Goal: Book appointment/travel/reservation

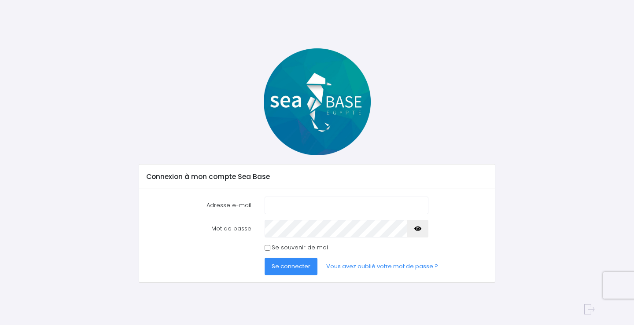
click at [276, 207] on input "Adresse e-mail" at bounding box center [347, 206] width 164 height 18
type input "[EMAIL_ADDRESS][DOMAIN_NAME]"
click at [419, 229] on icon "button" at bounding box center [417, 229] width 7 height 0
click at [283, 265] on span "Se connecter" at bounding box center [291, 266] width 39 height 8
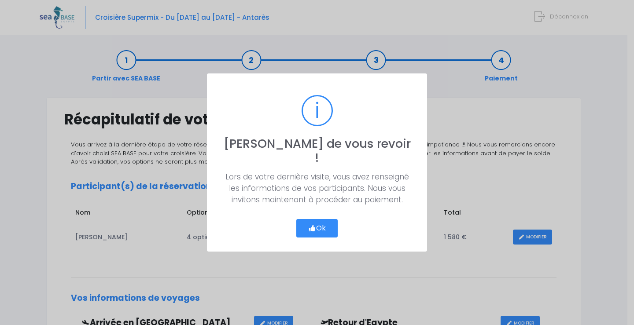
click at [316, 224] on button "Ok" at bounding box center [316, 228] width 41 height 18
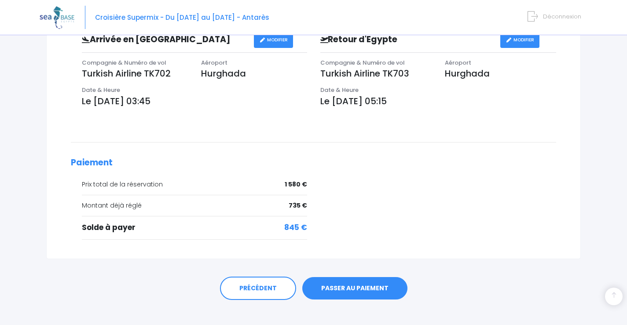
scroll to position [294, 0]
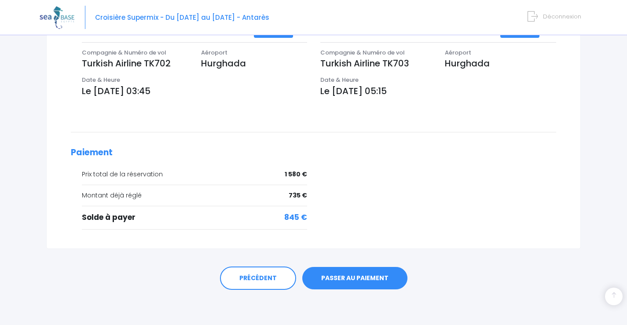
click at [355, 274] on link "PASSER AU PAIEMENT" at bounding box center [354, 278] width 105 height 23
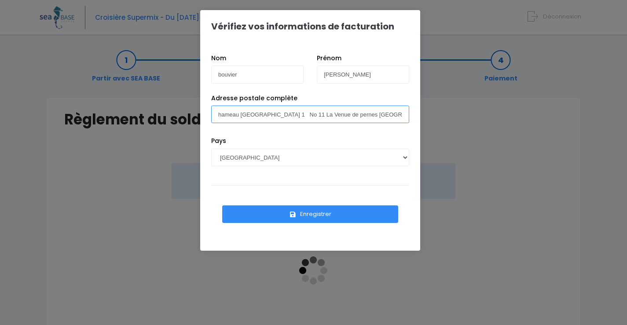
drag, startPoint x: 348, startPoint y: 115, endPoint x: 225, endPoint y: 116, distance: 122.8
click at [227, 116] on input "hameau [GEOGRAPHIC_DATA] 1 No 11 La Venue de pernes [GEOGRAPHIC_DATA]" at bounding box center [310, 115] width 198 height 18
drag, startPoint x: 225, startPoint y: 116, endPoint x: 217, endPoint y: 116, distance: 8.4
click at [217, 116] on input "hameau [GEOGRAPHIC_DATA] 1 No 11 La Venue de pernes [GEOGRAPHIC_DATA]" at bounding box center [310, 115] width 198 height 18
drag, startPoint x: 347, startPoint y: 114, endPoint x: 217, endPoint y: 115, distance: 130.8
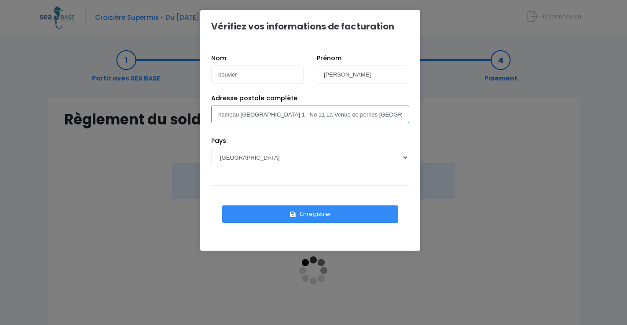
click at [217, 115] on input "hameau [GEOGRAPHIC_DATA] 1 No 11 La Venue de pernes [GEOGRAPHIC_DATA]" at bounding box center [310, 115] width 198 height 18
type input "[STREET_ADDRESS]"
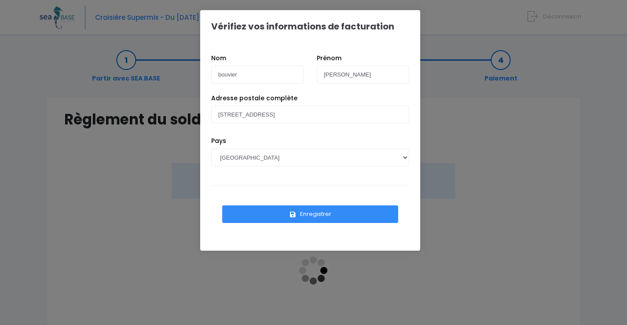
click at [304, 211] on button "Enregistrer" at bounding box center [310, 215] width 176 height 18
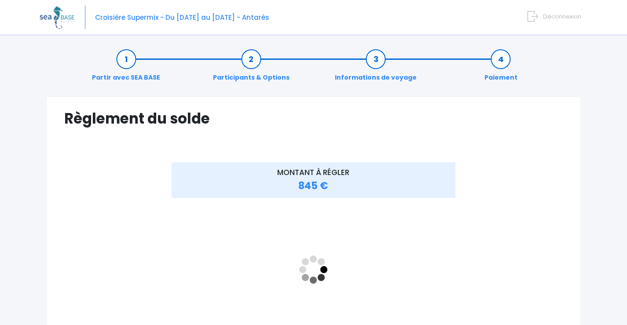
scroll to position [1, 0]
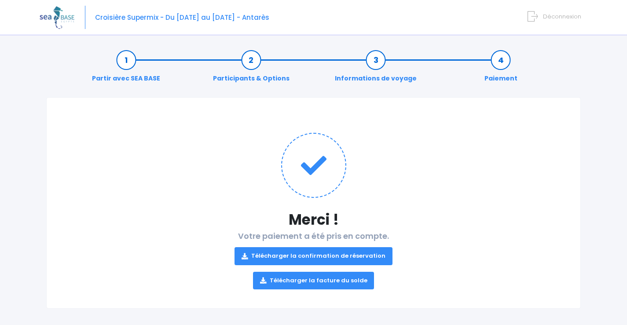
click at [313, 255] on link "Télécharger la confirmation de réservation" at bounding box center [314, 256] width 158 height 18
click at [307, 282] on link "Télécharger la facture du solde" at bounding box center [314, 281] width 122 height 18
click at [299, 254] on link "Télécharger la confirmation de réservation" at bounding box center [314, 256] width 158 height 18
